Goal: Transaction & Acquisition: Purchase product/service

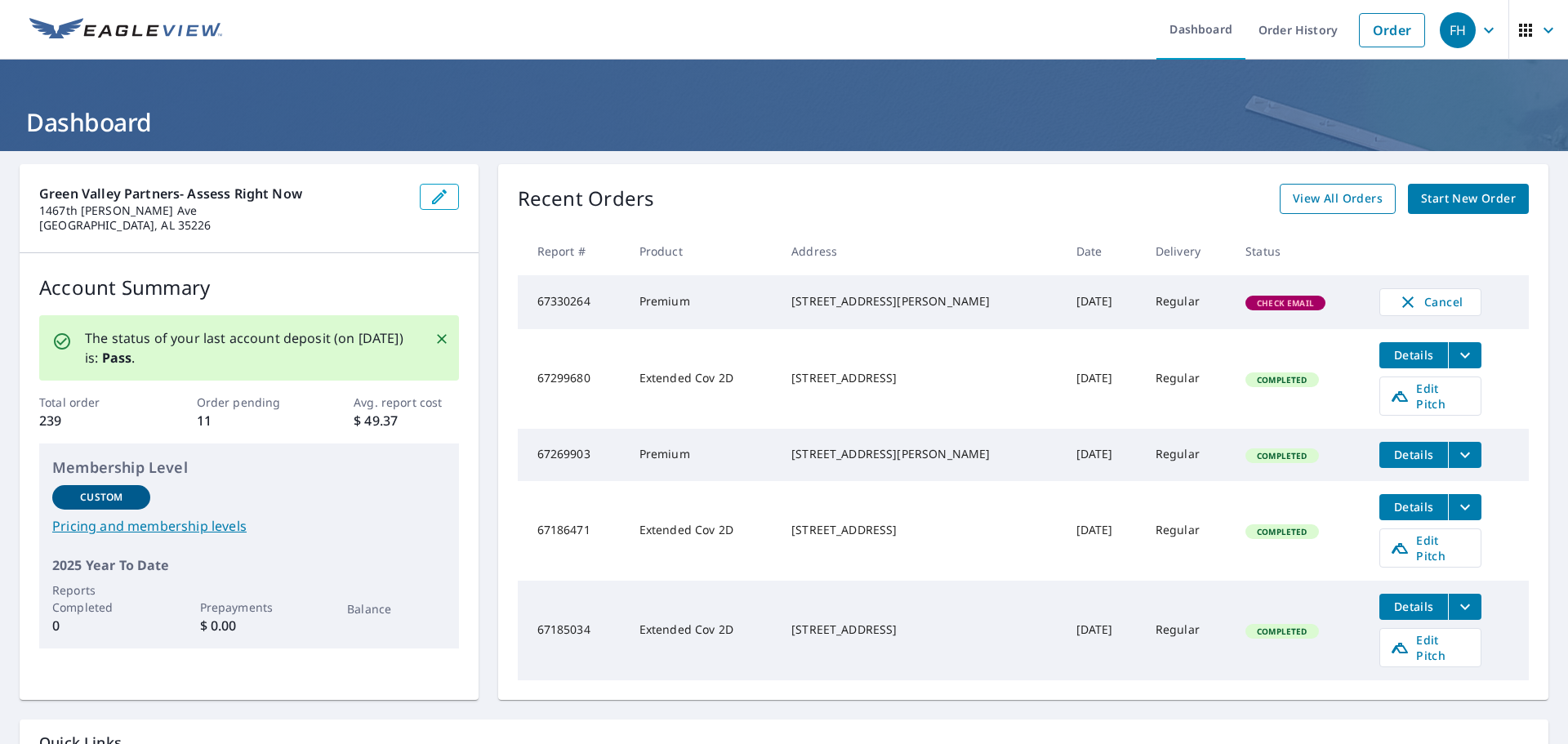
click at [1293, 207] on span "View All Orders" at bounding box center [1338, 198] width 90 height 20
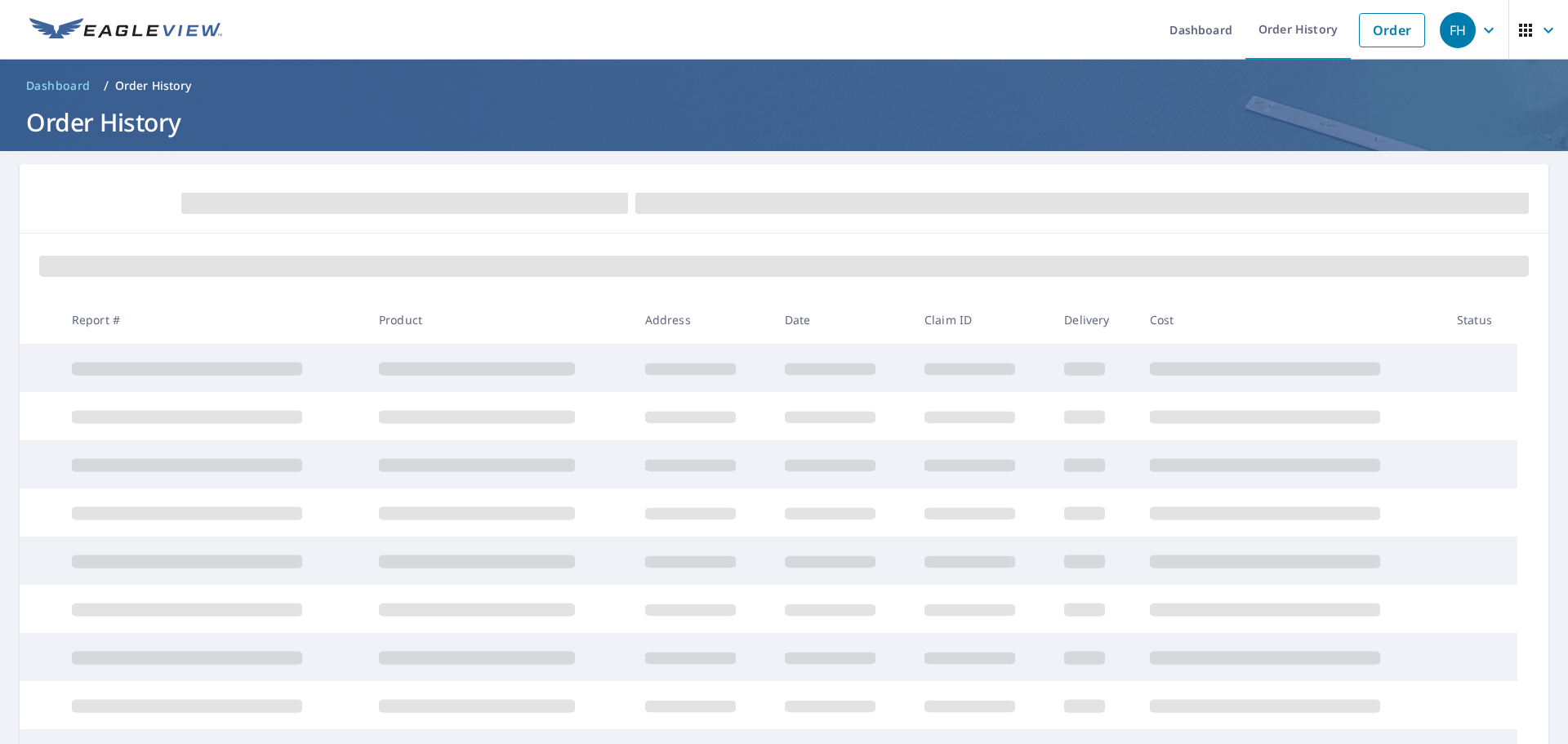
scroll to position [204, 0]
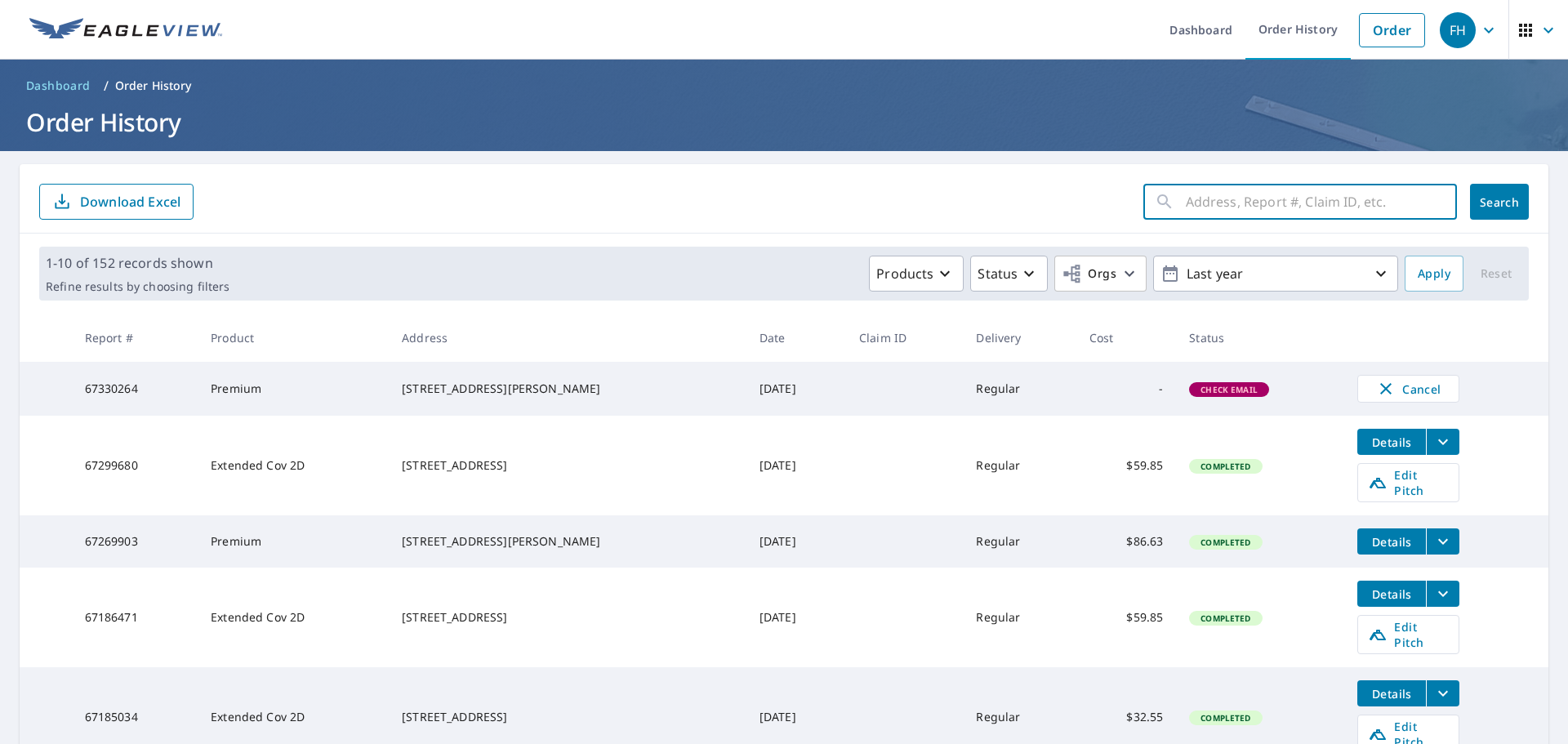
click at [1235, 208] on input "text" at bounding box center [1321, 201] width 271 height 46
type input "7001 [GEOGRAPHIC_DATA]"
click at [1504, 199] on span "Search" at bounding box center [1498, 202] width 33 height 16
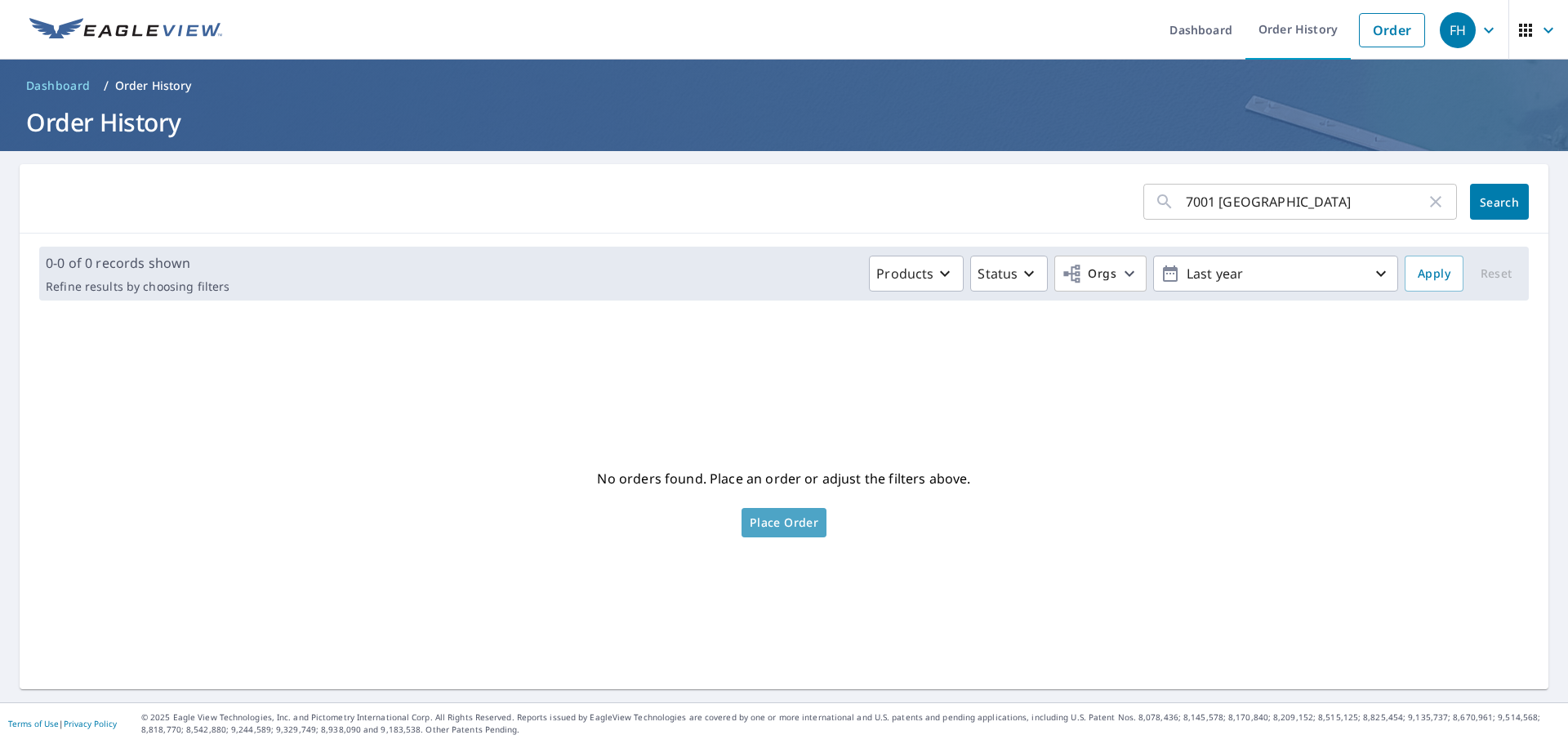
click at [795, 519] on span "Place Order" at bounding box center [784, 523] width 69 height 8
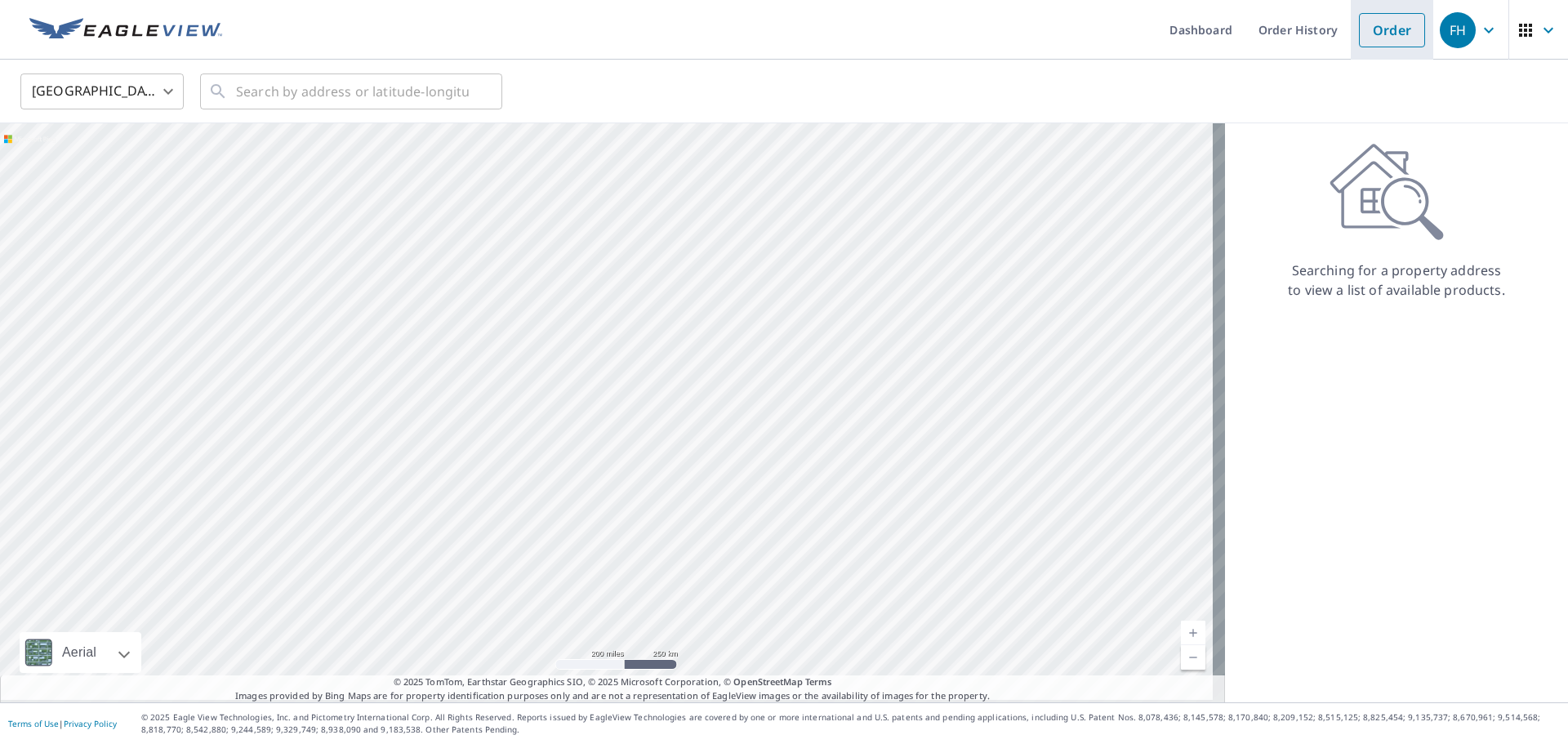
click at [1374, 28] on link "Order" at bounding box center [1392, 30] width 66 height 34
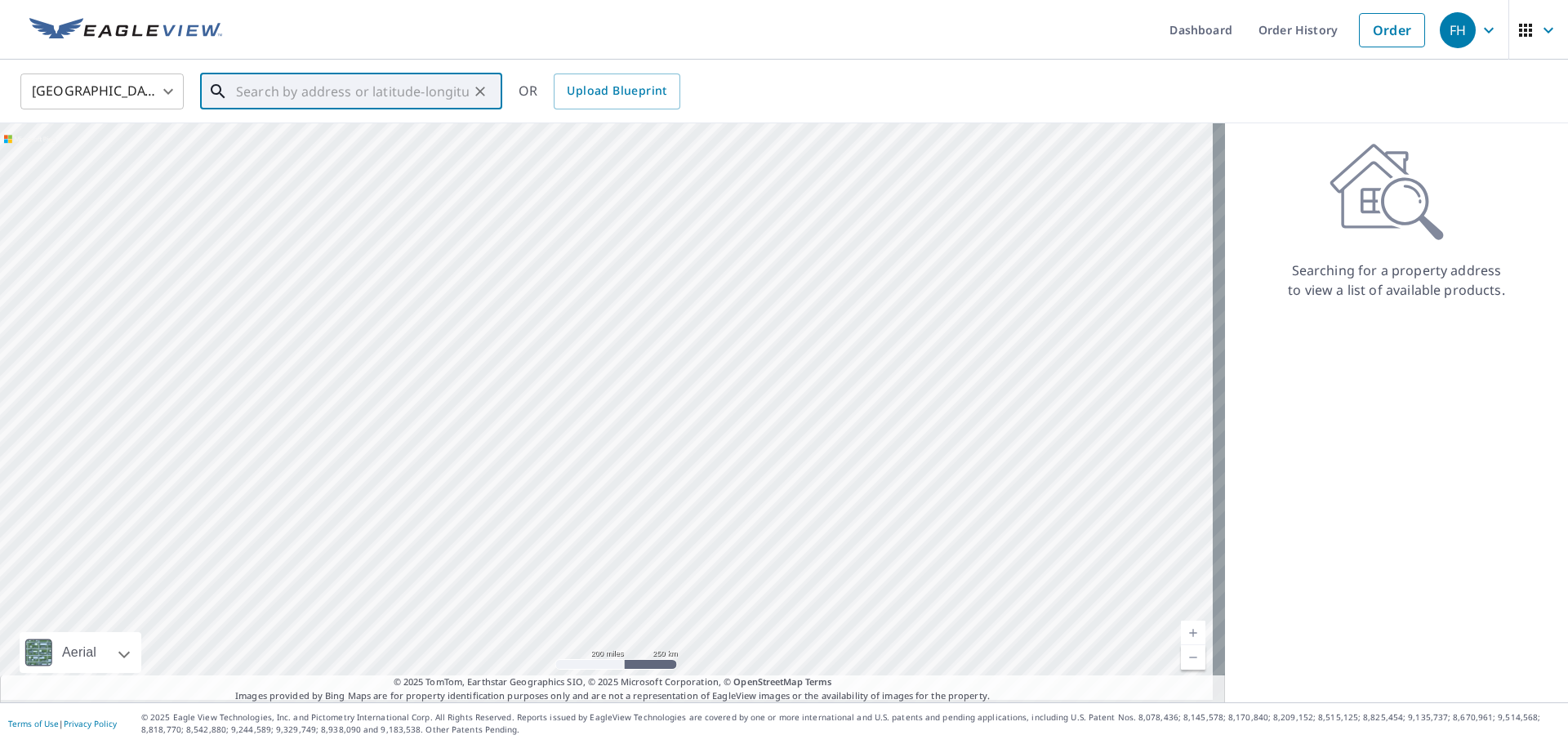
click at [416, 69] on input "text" at bounding box center [352, 92] width 232 height 46
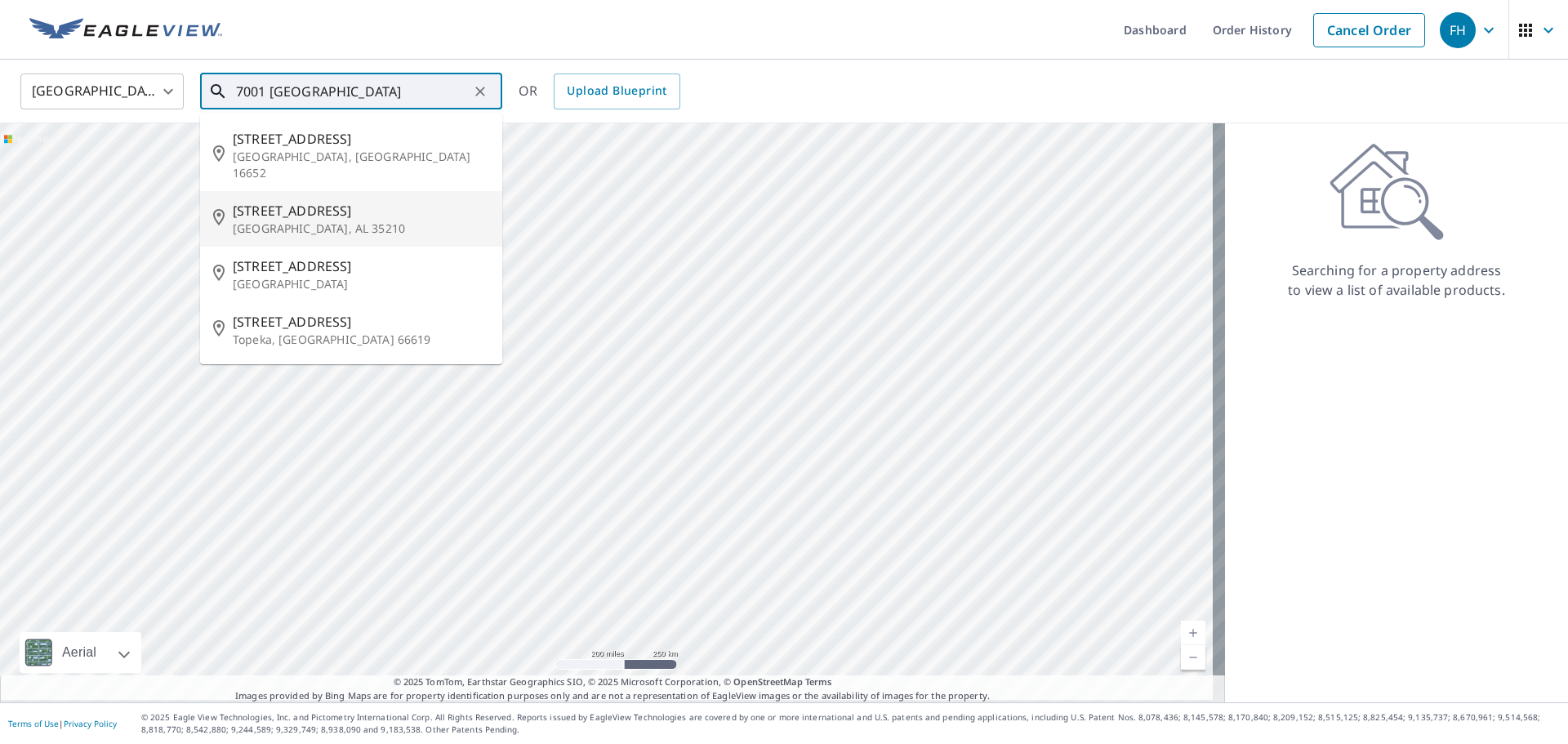
click at [388, 220] on p "Birmingham, AL 35210" at bounding box center [360, 228] width 256 height 16
type input "7001 Crestwood Blvd Birmingham, AL 35210"
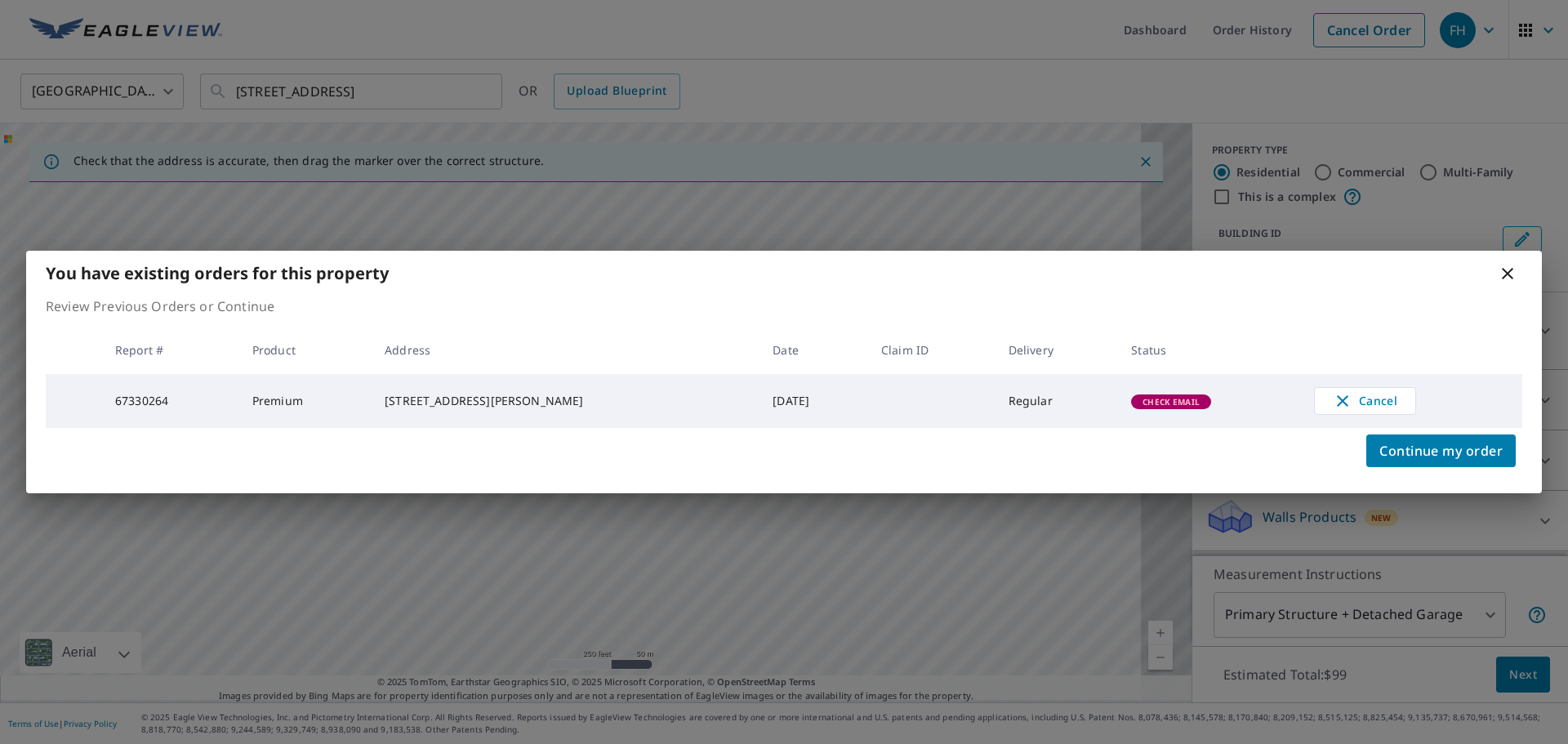
click at [1502, 264] on icon at bounding box center [1507, 274] width 20 height 20
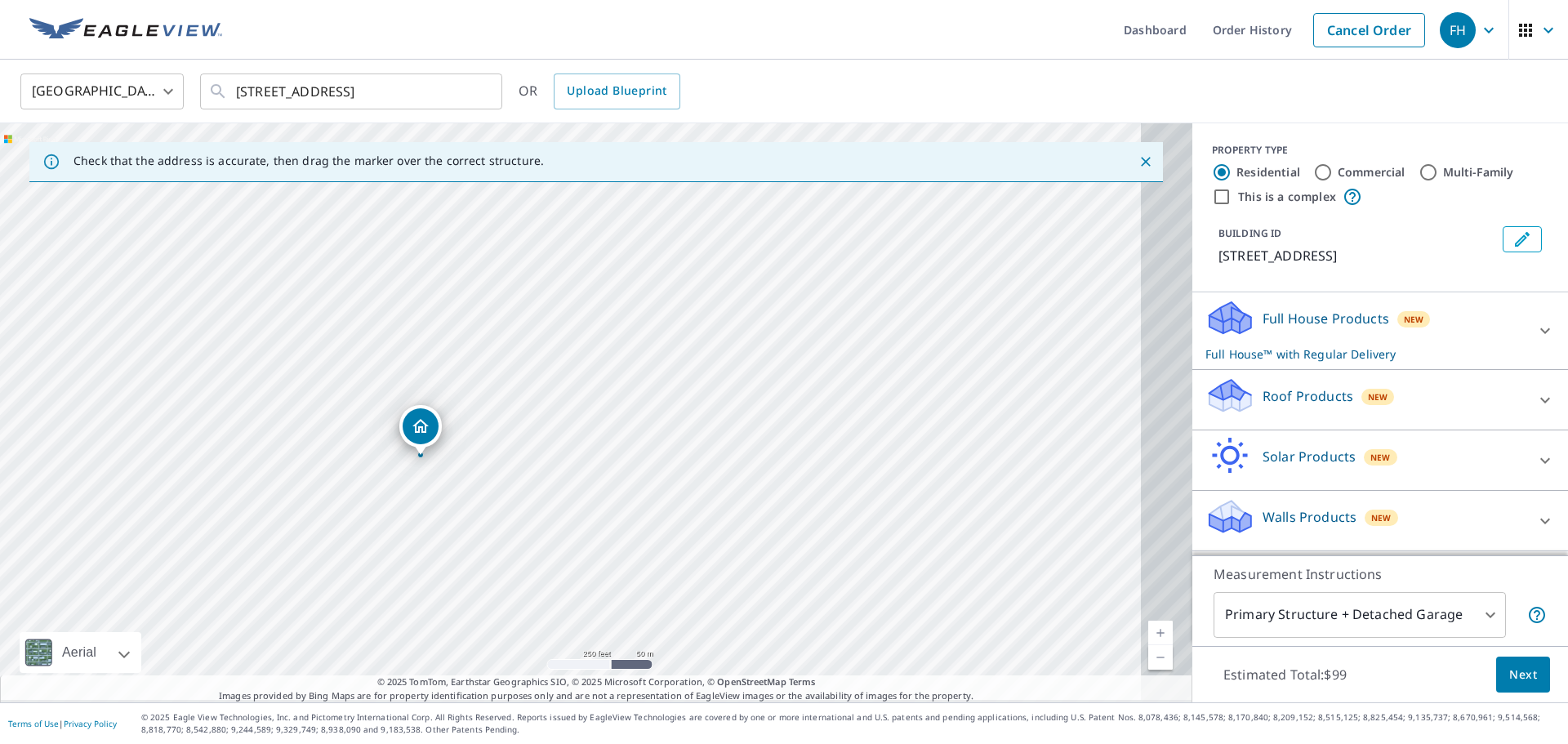
drag, startPoint x: 575, startPoint y: 385, endPoint x: 426, endPoint y: 431, distance: 155.9
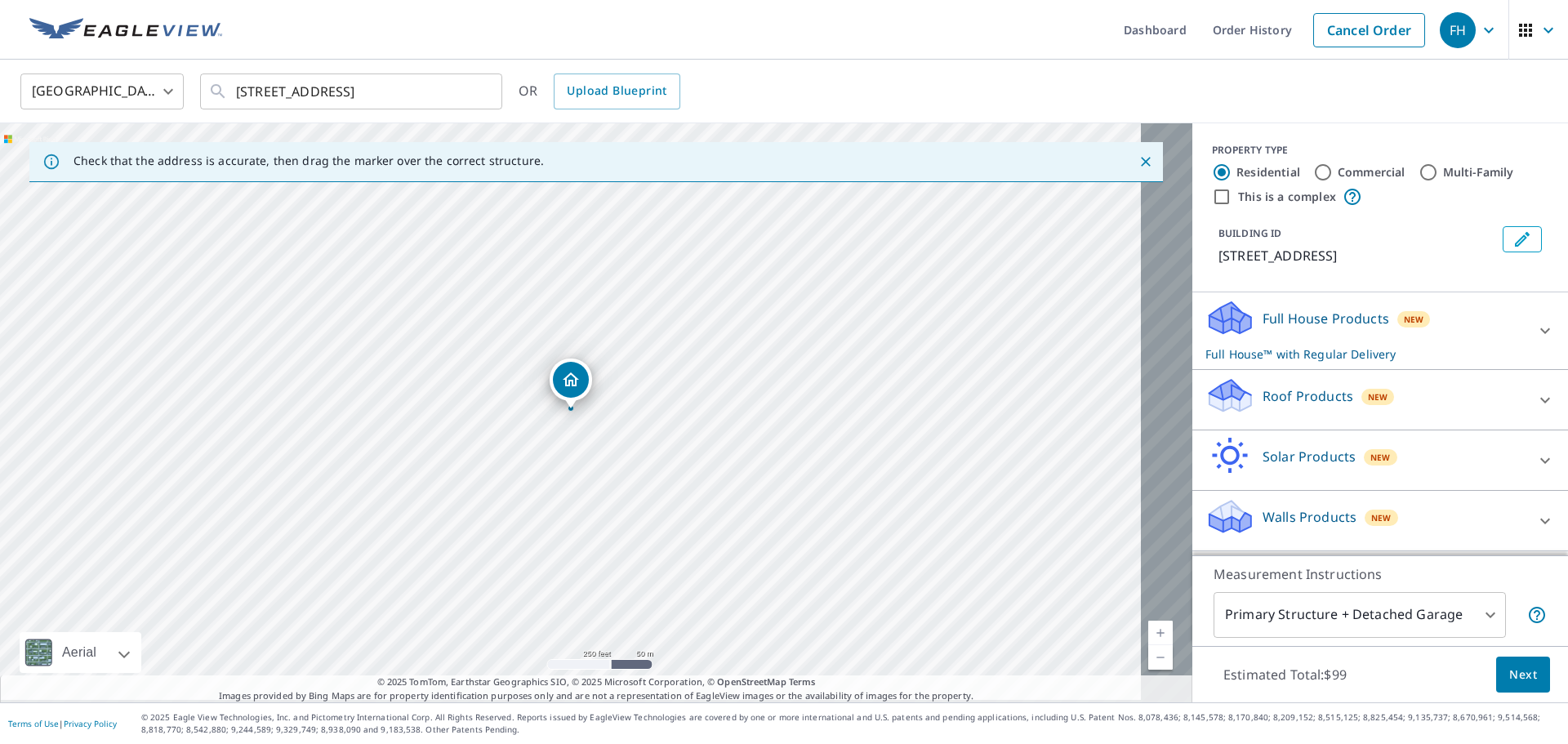
click at [1361, 405] on div "New" at bounding box center [1378, 397] width 34 height 16
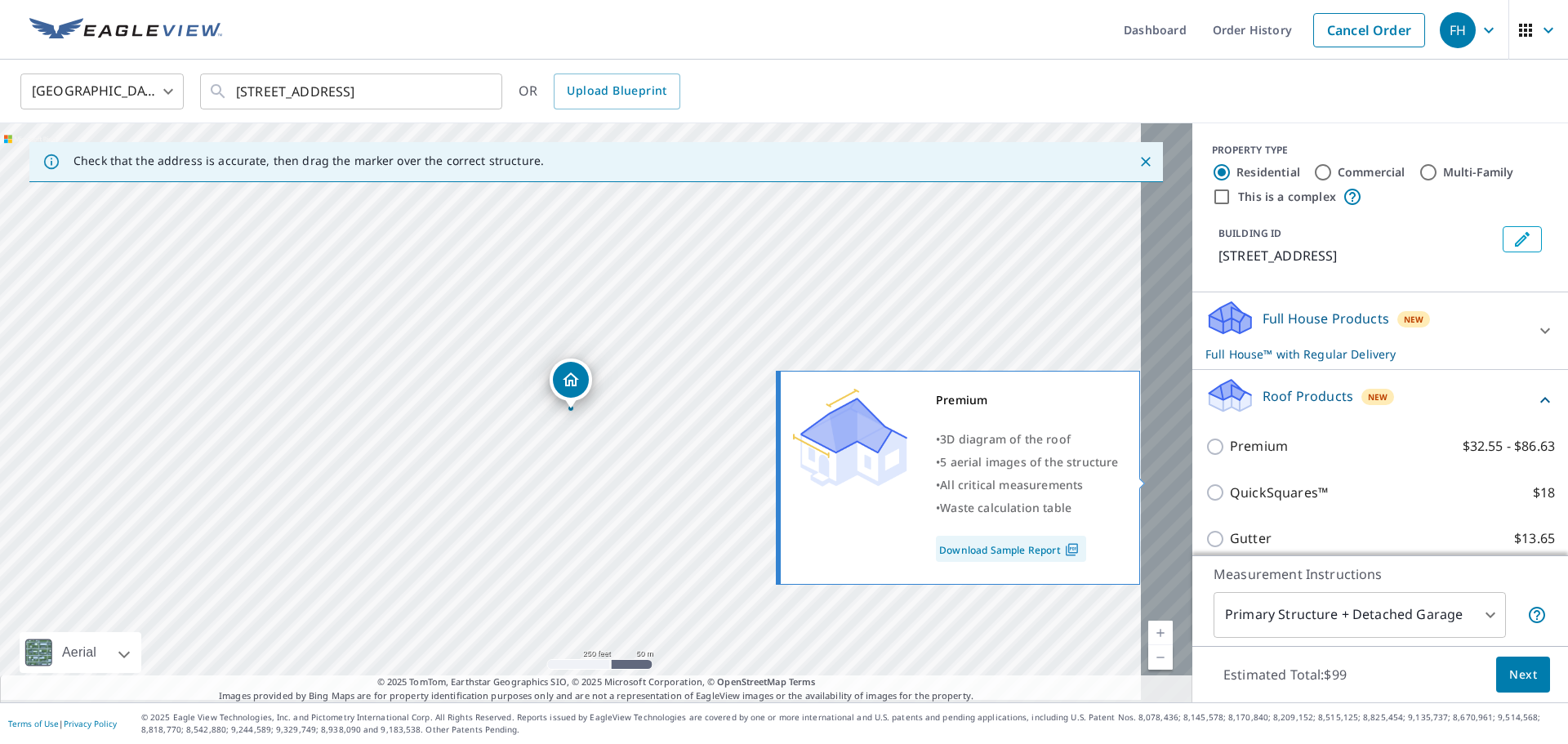
click at [1205, 457] on input "Premium $32.55 - $86.63" at bounding box center [1217, 447] width 25 height 20
checkbox input "true"
checkbox input "false"
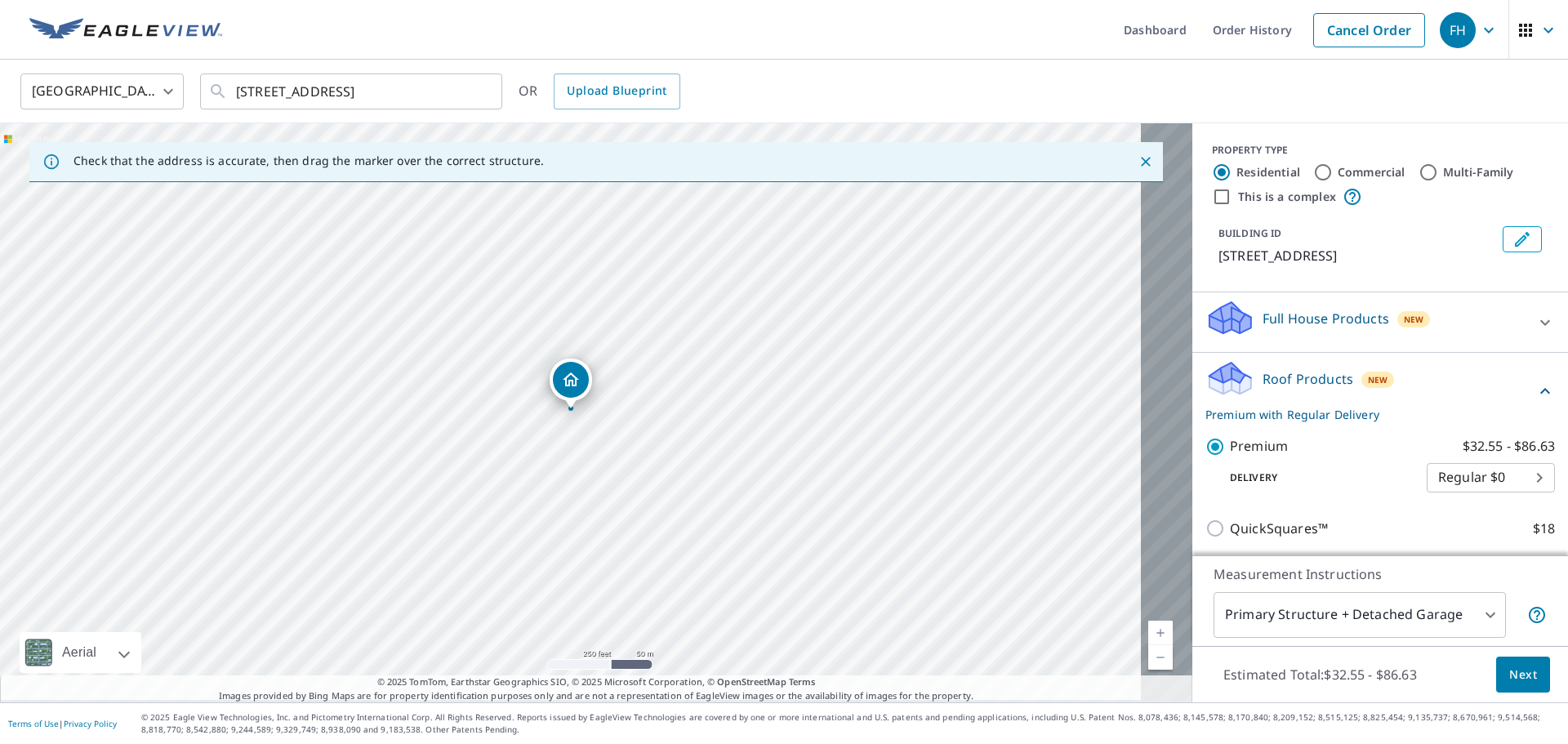
scroll to position [245, 0]
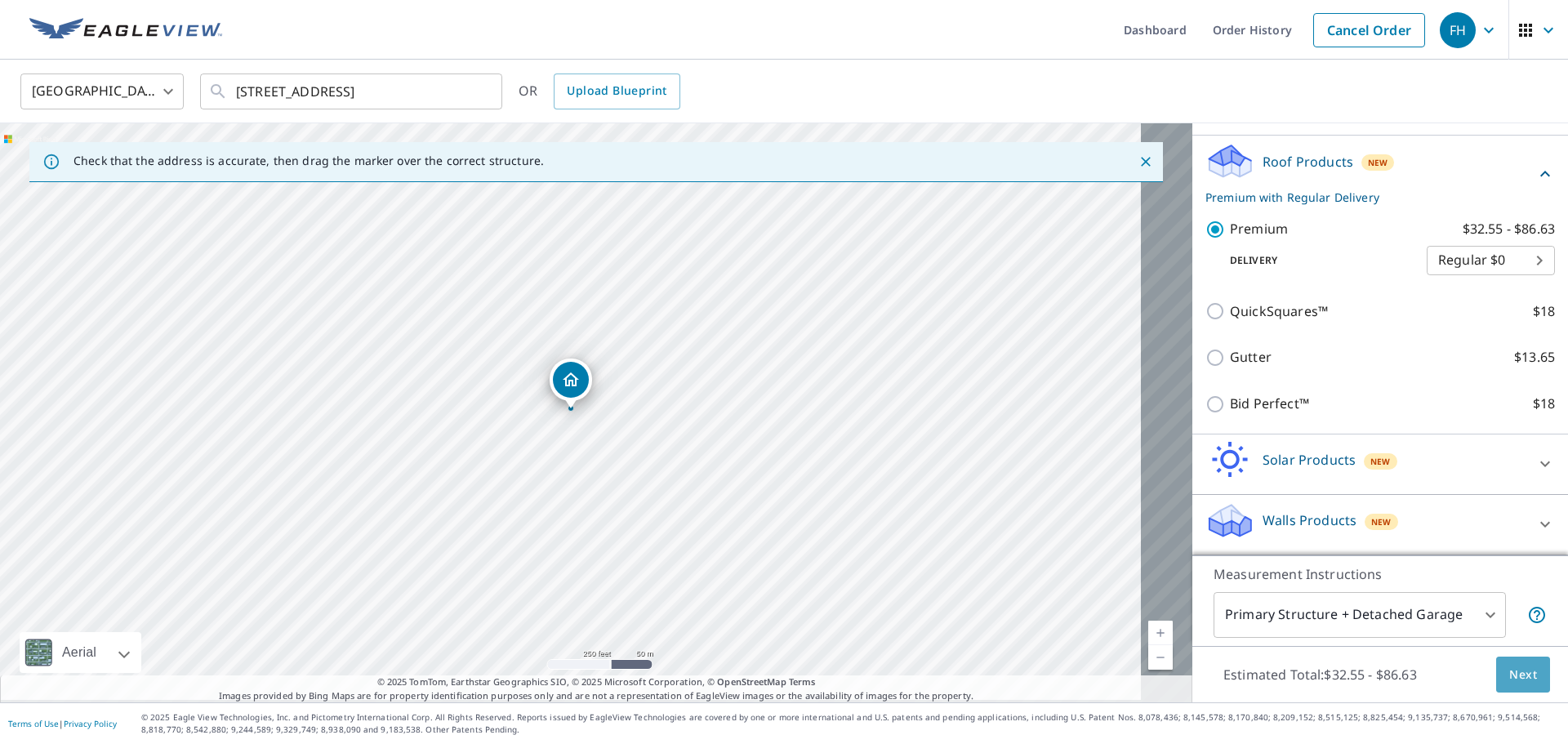
click at [1513, 670] on span "Next" at bounding box center [1523, 675] width 28 height 20
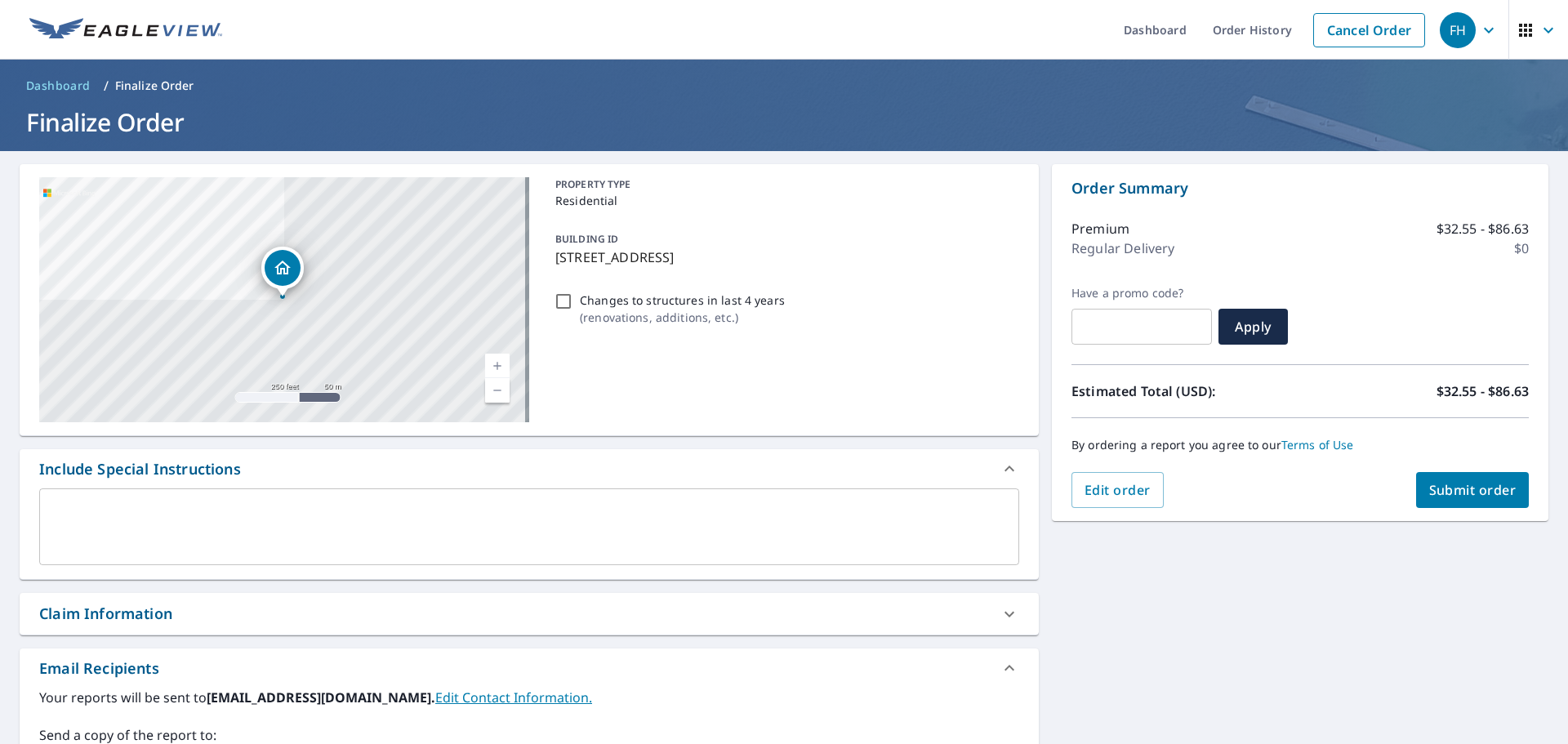
click at [1477, 494] on span "Submit order" at bounding box center [1472, 490] width 88 height 18
